Goal: Check status: Check status

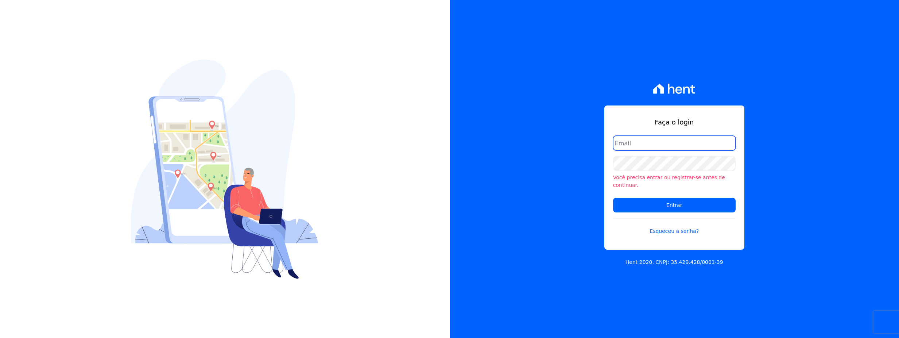
type input "patrick.gondim@ghiaasset.com.br"
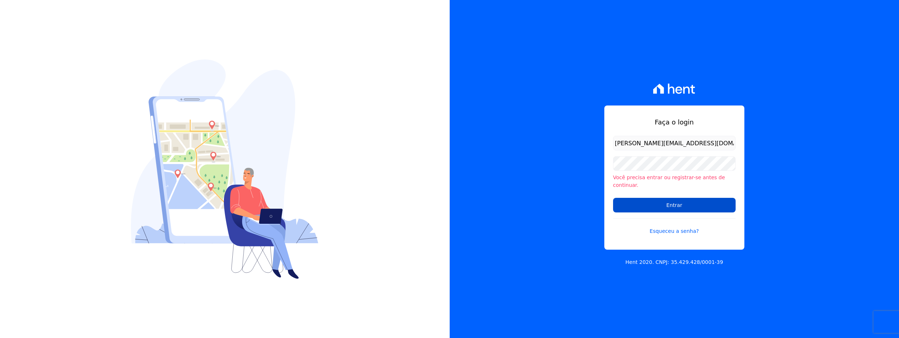
click at [655, 203] on input "Entrar" at bounding box center [674, 205] width 123 height 15
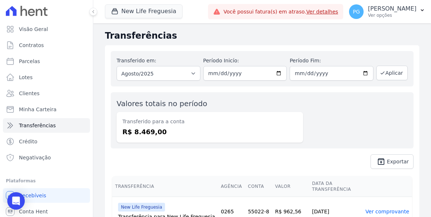
click at [133, 21] on div "New Life Freguesia [PERSON_NAME] - Ghia Areias do Planalto Oasis [PERSON_NAME] …" at bounding box center [155, 12] width 100 height 24
click at [145, 6] on button "New Life Freguesia" at bounding box center [144, 11] width 78 height 14
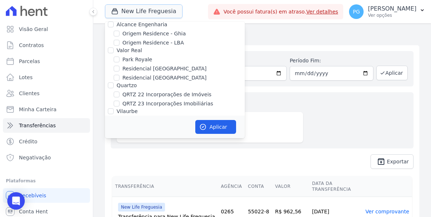
scroll to position [474, 0]
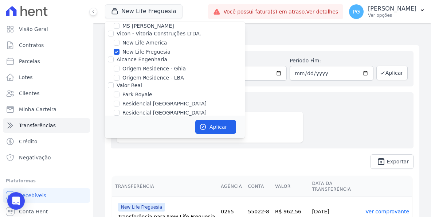
click at [137, 48] on label "New Life Freguesia" at bounding box center [147, 52] width 48 height 8
click at [120, 49] on input "New Life Freguesia" at bounding box center [117, 52] width 6 height 6
checkbox input "false"
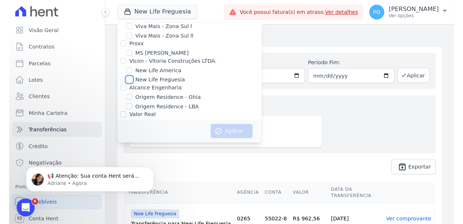
scroll to position [438, 0]
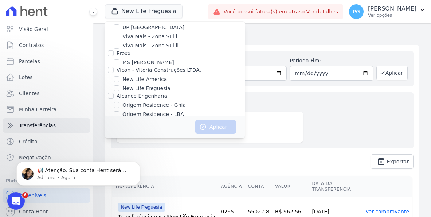
click at [168, 101] on label "Origem Residence - Ghia" at bounding box center [154, 105] width 63 height 8
click at [120, 102] on input "Origem Residence - Ghia" at bounding box center [117, 105] width 6 height 6
checkbox input "true"
click at [215, 126] on button "Aplicar" at bounding box center [215, 127] width 41 height 14
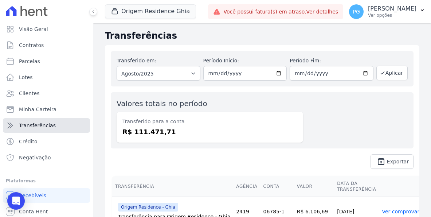
click at [48, 126] on span "Transferências" at bounding box center [37, 125] width 37 height 7
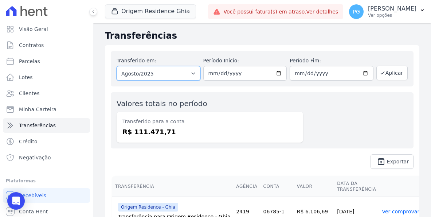
drag, startPoint x: 165, startPoint y: 78, endPoint x: 170, endPoint y: 81, distance: 5.4
click at [165, 78] on select "Todos os meses Junho/2023 Julho/2023 Agosto/2023 Setembro/2023 Outubro/2023 Nov…" at bounding box center [159, 73] width 84 height 15
drag, startPoint x: 252, startPoint y: 136, endPoint x: 268, endPoint y: 118, distance: 24.0
click at [252, 136] on dd "R$ 111.471,71" at bounding box center [210, 132] width 175 height 10
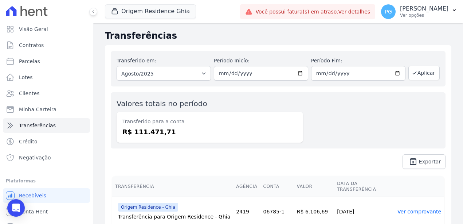
click at [152, 132] on dd "R$ 111.471,71" at bounding box center [210, 132] width 175 height 10
click at [295, 119] on dt "Transferido para a conta" at bounding box center [210, 122] width 175 height 8
click at [145, 135] on dd "R$ 111.471,71" at bounding box center [210, 132] width 175 height 10
